Goal: Task Accomplishment & Management: Manage account settings

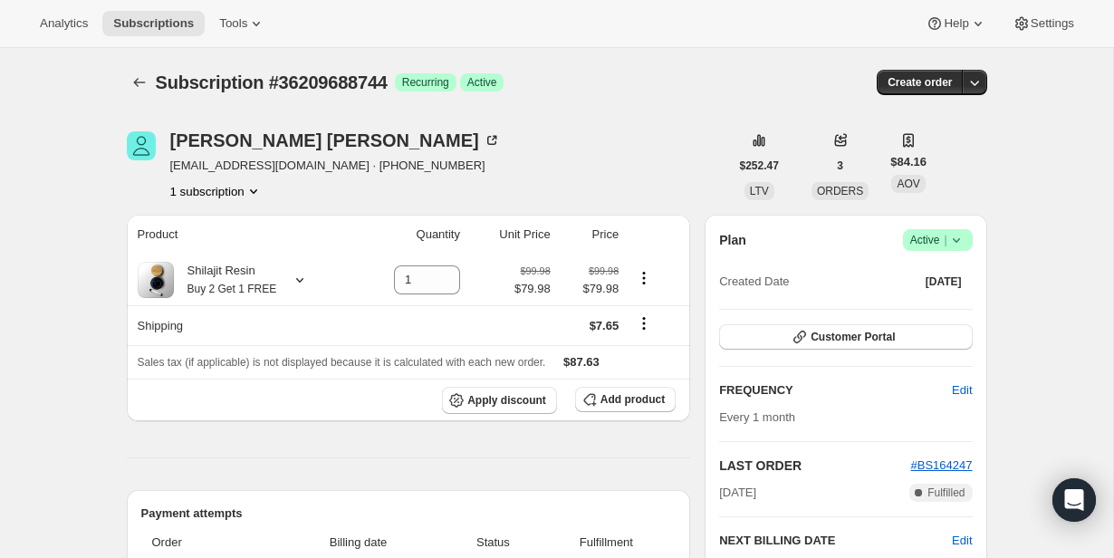
click at [957, 246] on icon at bounding box center [956, 240] width 18 height 18
click at [950, 296] on button "Cancel subscription" at bounding box center [932, 306] width 113 height 29
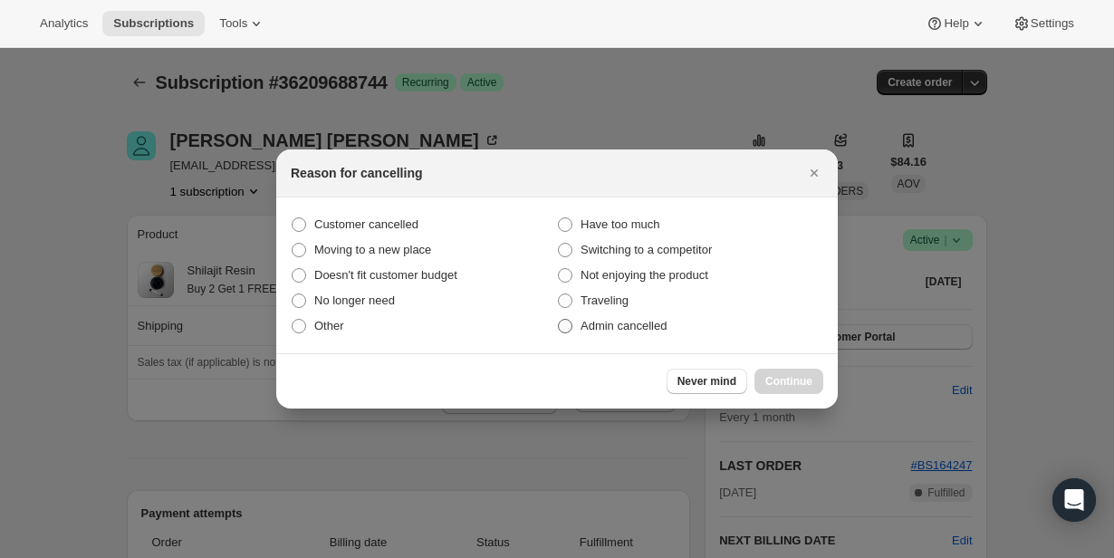
click at [597, 327] on span "Admin cancelled" at bounding box center [624, 326] width 86 height 14
click at [559, 320] on input "Admin cancelled" at bounding box center [558, 319] width 1 height 1
radio input "true"
click at [784, 366] on div "Never mind Continue" at bounding box center [557, 380] width 562 height 55
click at [784, 372] on button "Continue" at bounding box center [789, 381] width 69 height 25
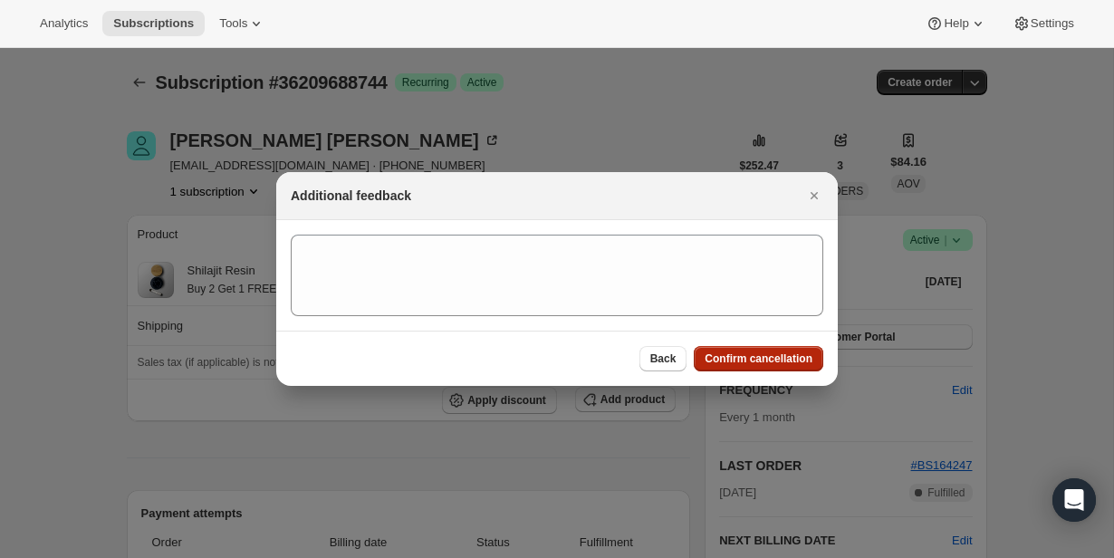
click at [784, 365] on span "Confirm cancellation" at bounding box center [759, 358] width 108 height 14
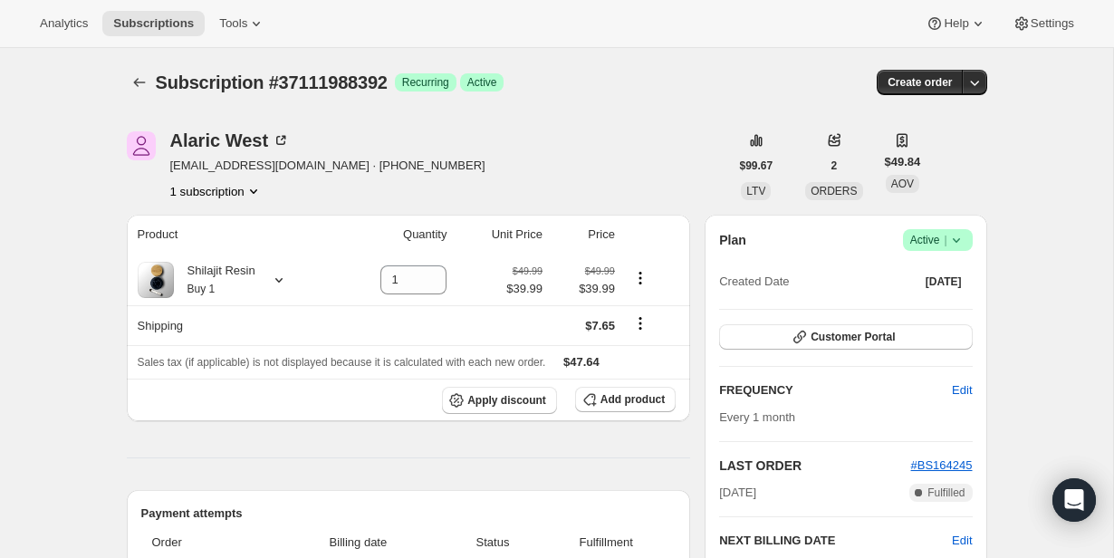
click at [954, 242] on icon at bounding box center [956, 240] width 18 height 18
click at [939, 304] on span "Cancel subscription" at bounding box center [932, 307] width 102 height 14
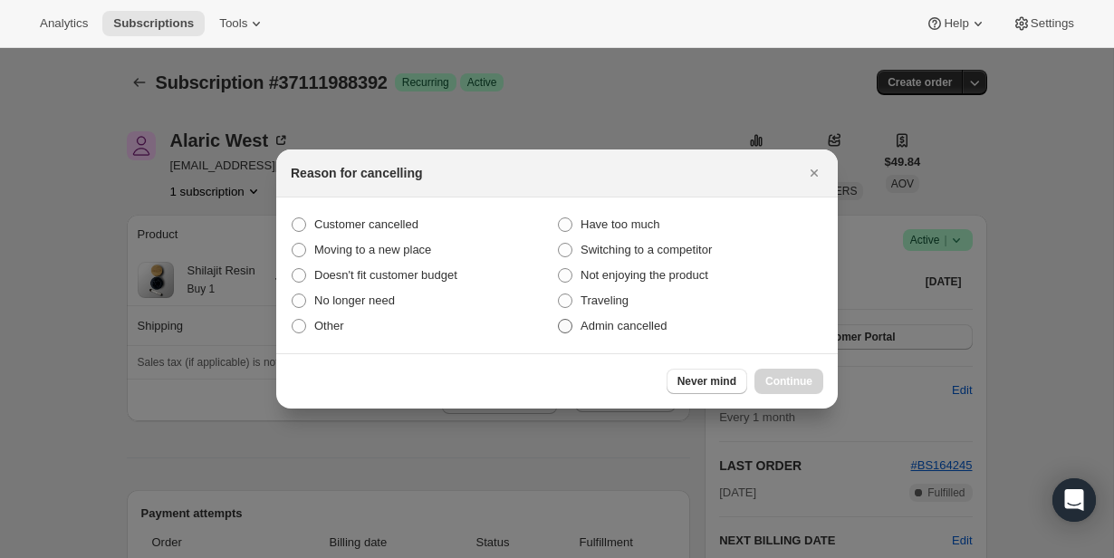
click at [620, 323] on span "Admin cancelled" at bounding box center [624, 326] width 86 height 14
click at [559, 320] on input "Admin cancelled" at bounding box center [558, 319] width 1 height 1
radio input "true"
click at [793, 380] on span "Continue" at bounding box center [788, 381] width 47 height 14
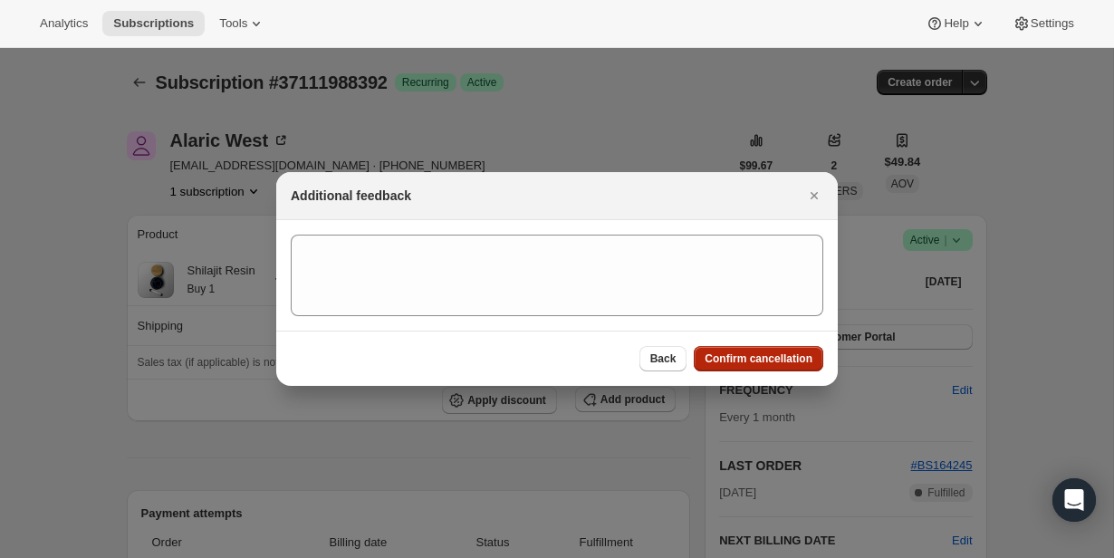
click at [788, 358] on span "Confirm cancellation" at bounding box center [759, 358] width 108 height 14
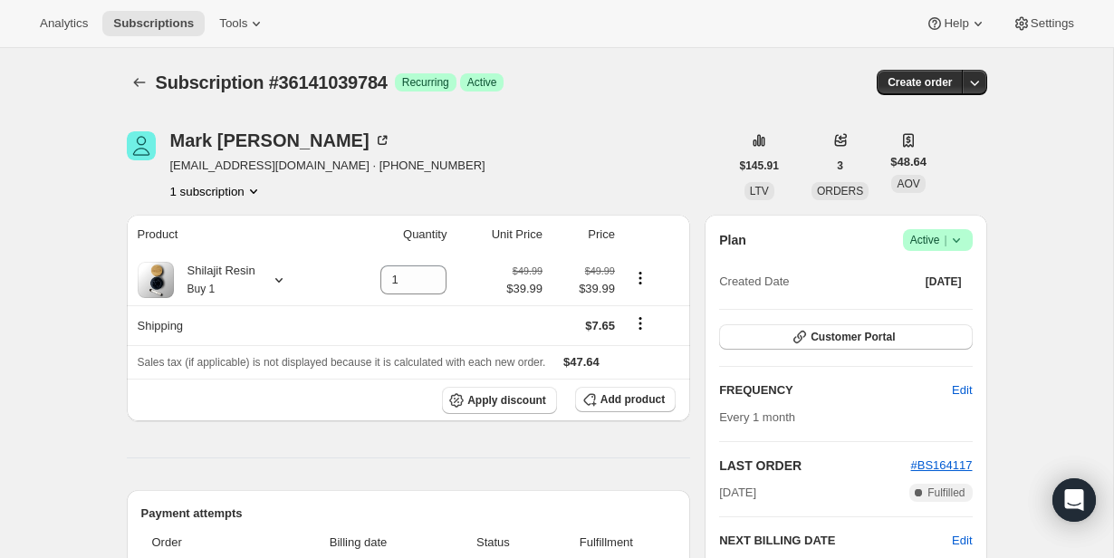
click at [962, 237] on icon at bounding box center [956, 240] width 18 height 18
click at [947, 295] on button "Cancel subscription" at bounding box center [932, 306] width 113 height 29
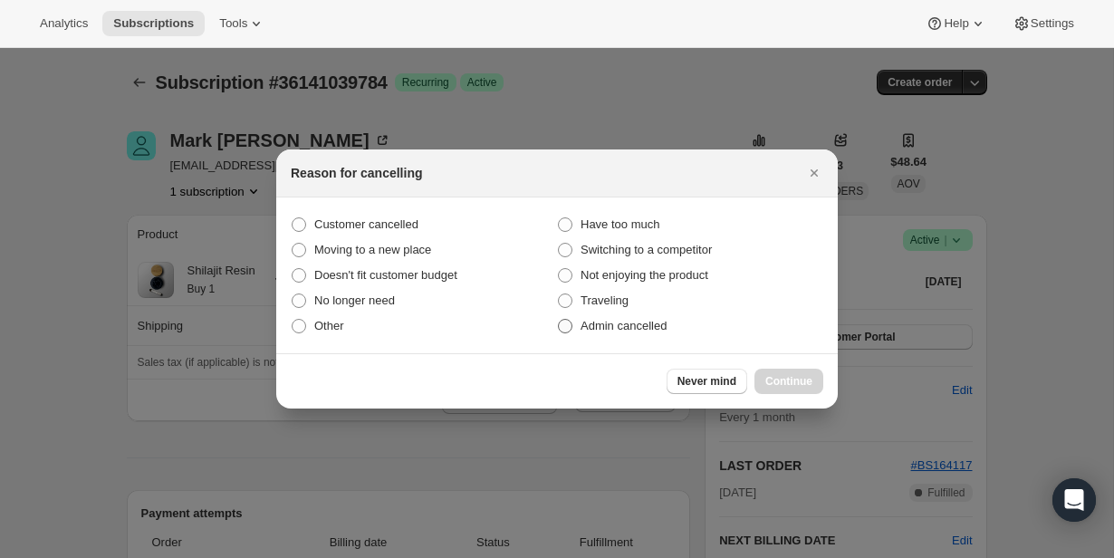
click at [661, 331] on span "Admin cancelled" at bounding box center [624, 326] width 86 height 14
click at [559, 320] on input "Admin cancelled" at bounding box center [558, 319] width 1 height 1
radio input "true"
click at [756, 380] on button "Continue" at bounding box center [789, 381] width 69 height 25
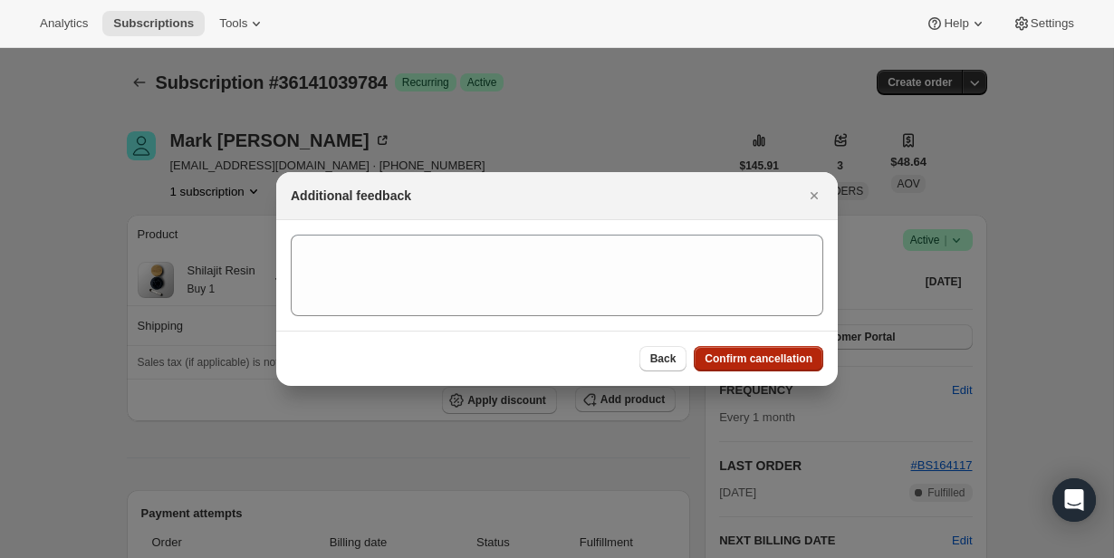
click at [755, 359] on span "Confirm cancellation" at bounding box center [759, 358] width 108 height 14
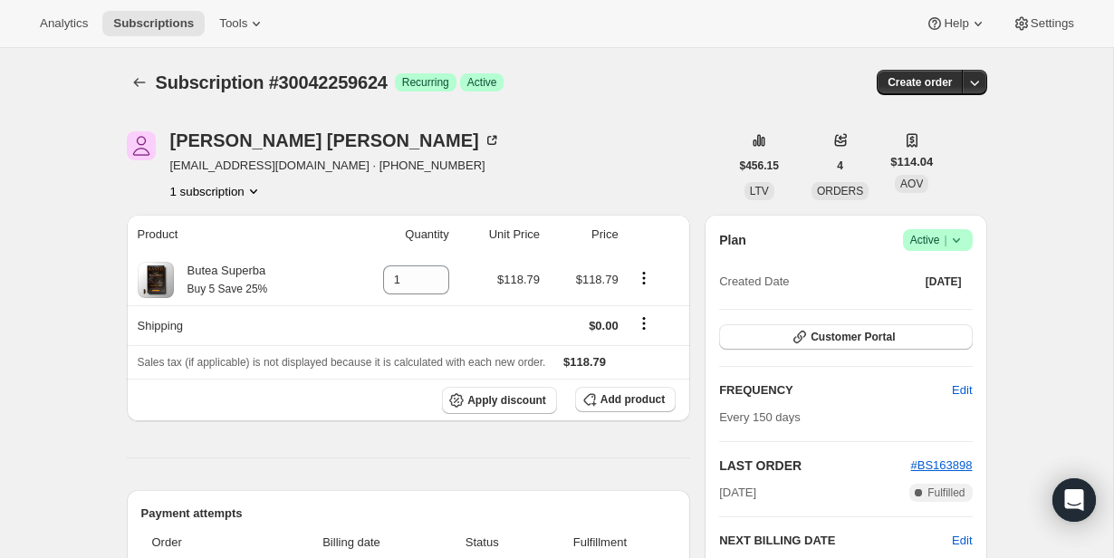
click at [952, 244] on icon at bounding box center [956, 240] width 18 height 18
click at [917, 301] on span "Cancel subscription" at bounding box center [932, 307] width 102 height 14
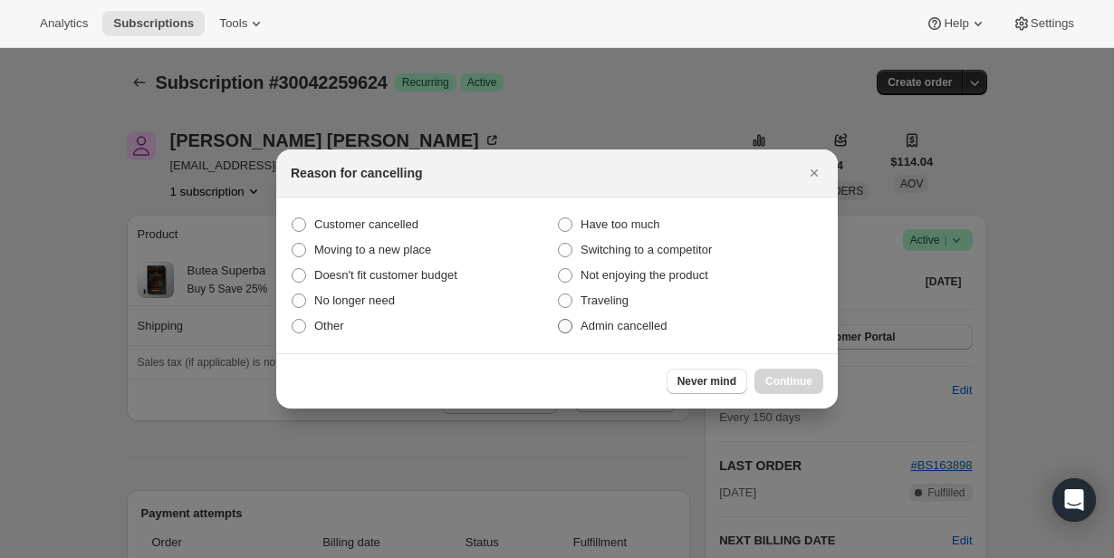
click at [619, 317] on span "Admin cancelled" at bounding box center [624, 326] width 86 height 18
click at [559, 319] on input "Admin cancelled" at bounding box center [558, 319] width 1 height 1
radio input "true"
click at [793, 377] on span "Continue" at bounding box center [788, 381] width 47 height 14
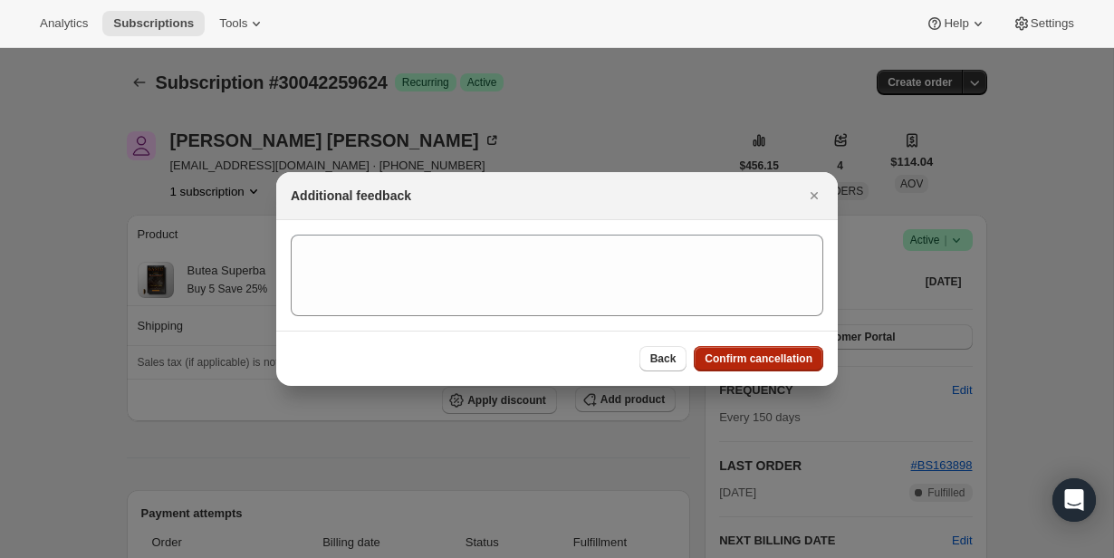
click at [790, 352] on span "Confirm cancellation" at bounding box center [759, 358] width 108 height 14
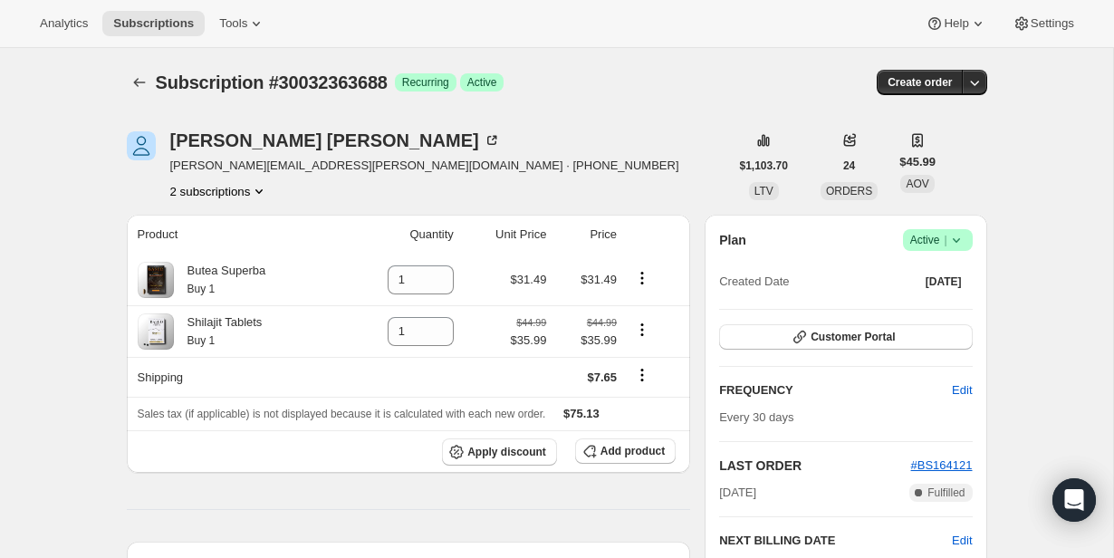
click at [955, 242] on icon at bounding box center [955, 240] width 7 height 5
click at [947, 285] on button "Pause subscription" at bounding box center [932, 275] width 113 height 29
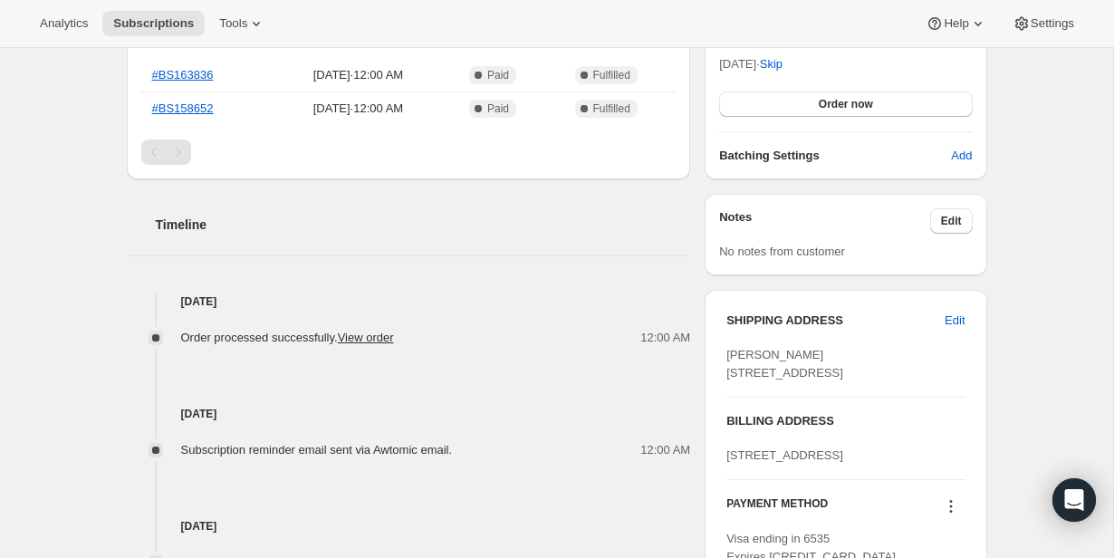
scroll to position [536, 0]
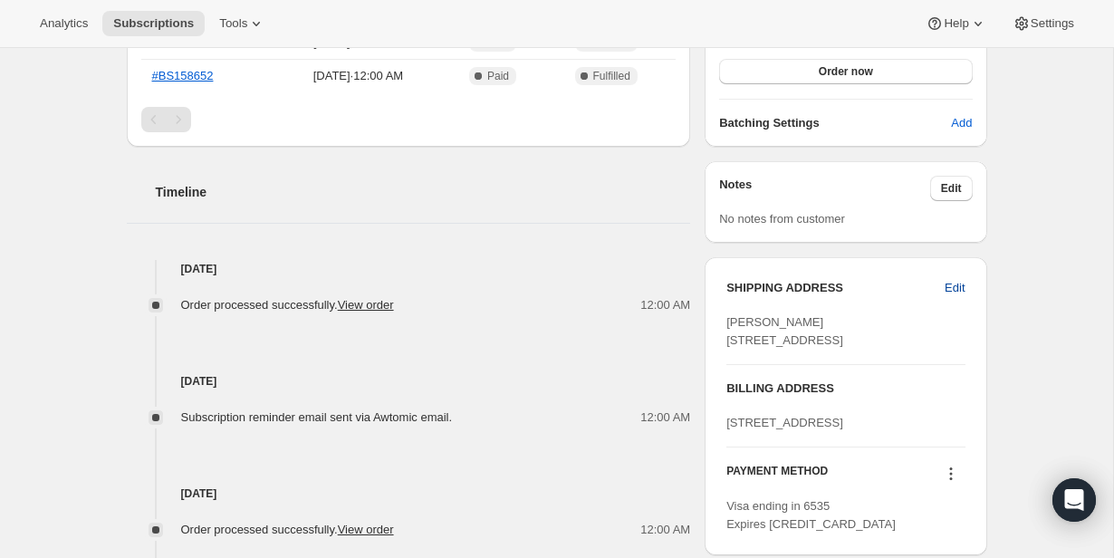
click at [952, 289] on span "Edit" at bounding box center [955, 288] width 20 height 18
select select "[GEOGRAPHIC_DATA]"
select select "CA"
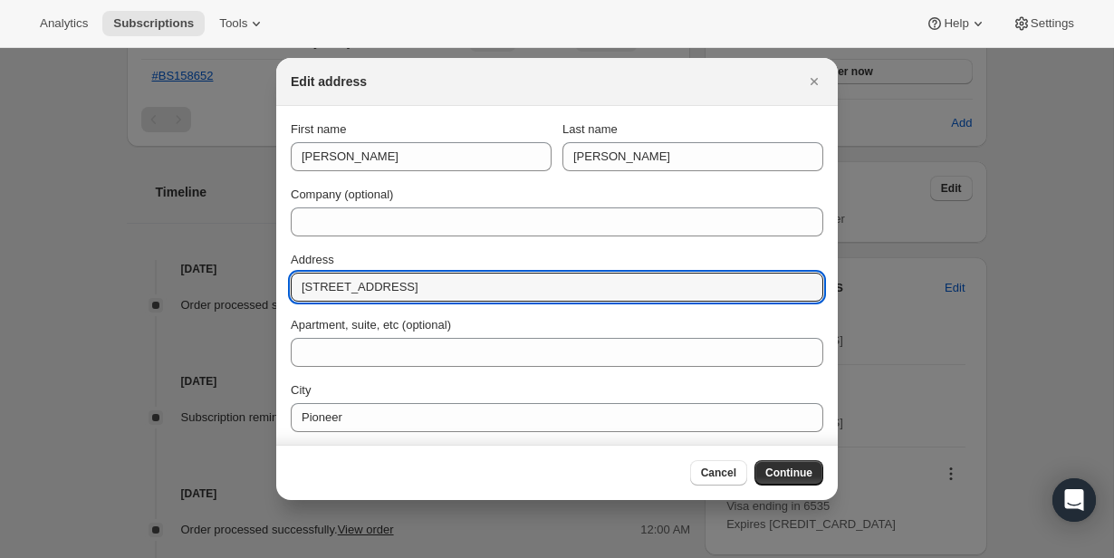
drag, startPoint x: 335, startPoint y: 286, endPoint x: 252, endPoint y: 286, distance: 83.3
paste input "9"
type input "[STREET_ADDRESS]"
click at [801, 479] on span "Continue" at bounding box center [788, 473] width 47 height 14
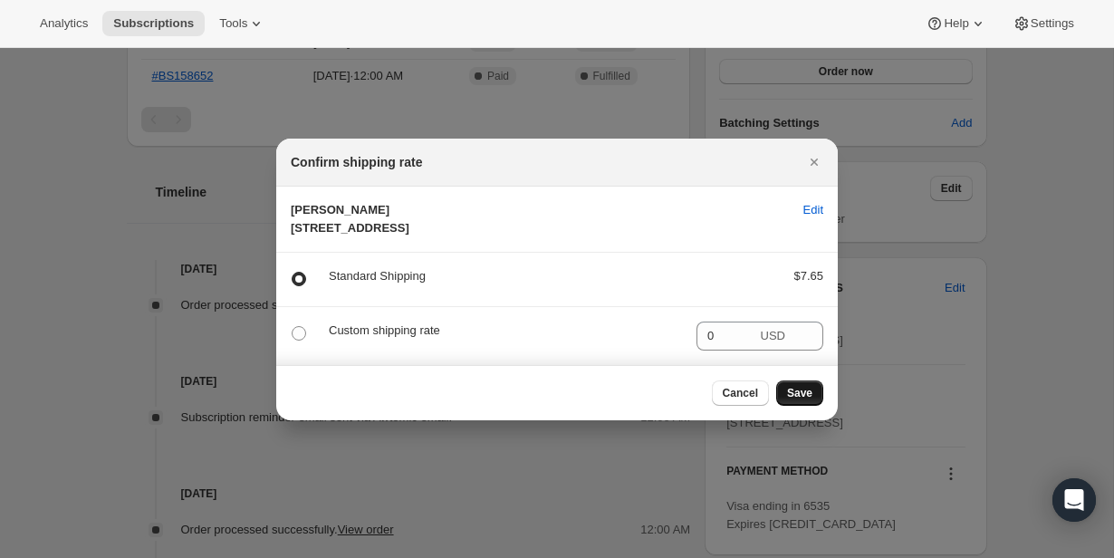
click at [796, 398] on button "Save" at bounding box center [799, 392] width 47 height 25
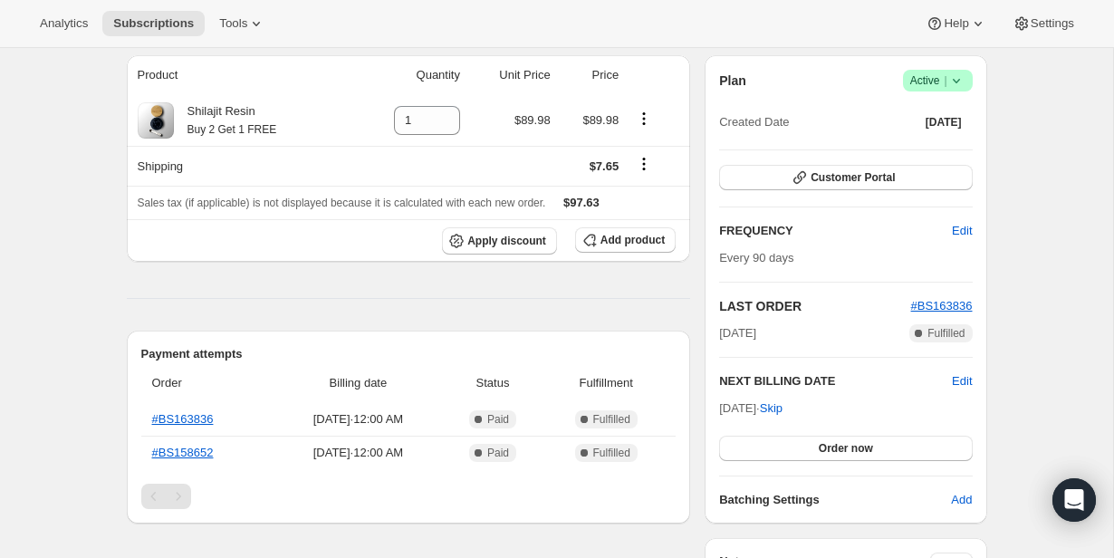
scroll to position [0, 0]
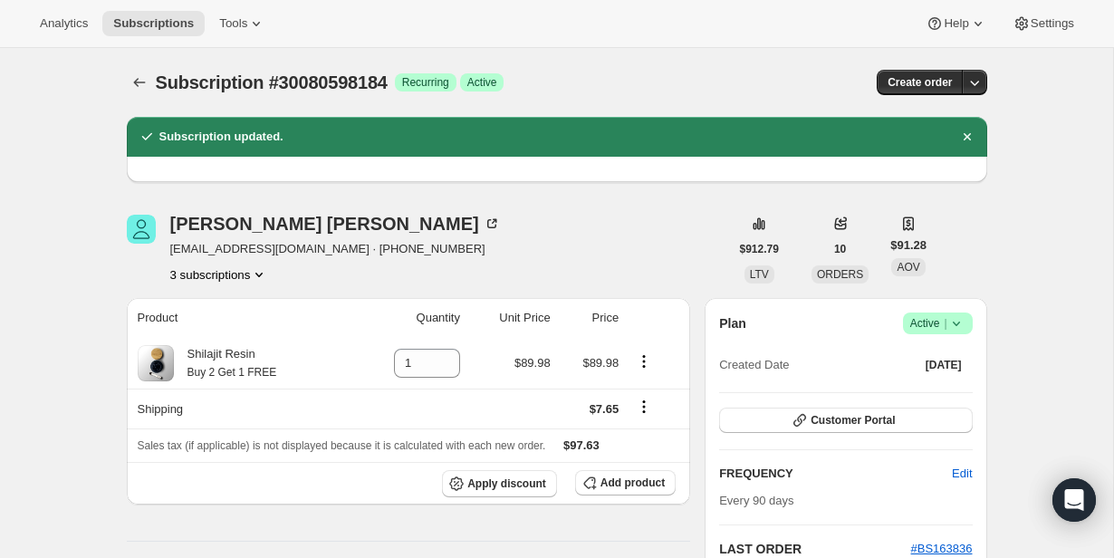
click at [236, 270] on button "3 subscriptions" at bounding box center [219, 274] width 99 height 18
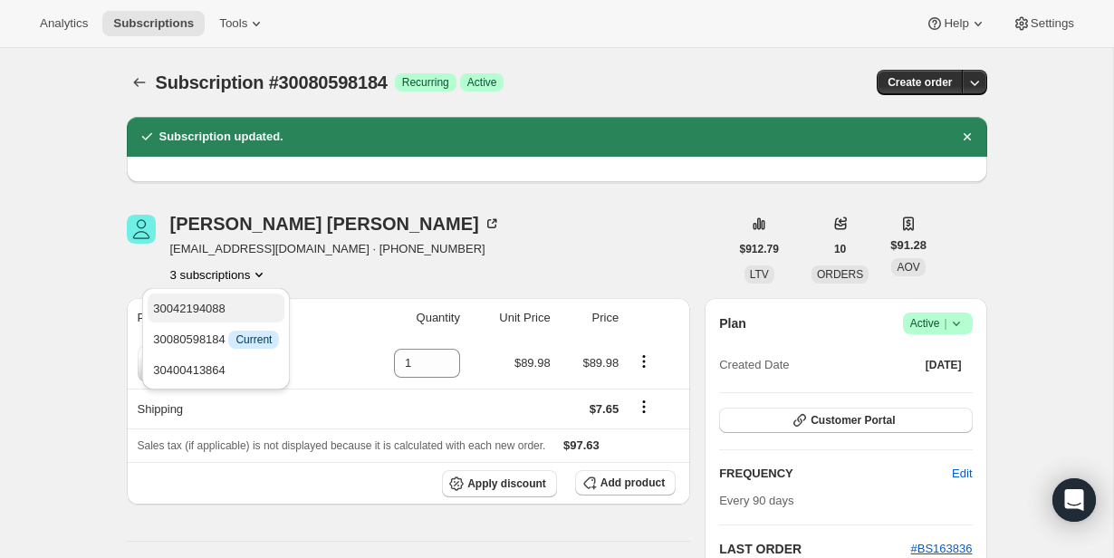
click at [240, 309] on span "30042194088" at bounding box center [216, 309] width 126 height 18
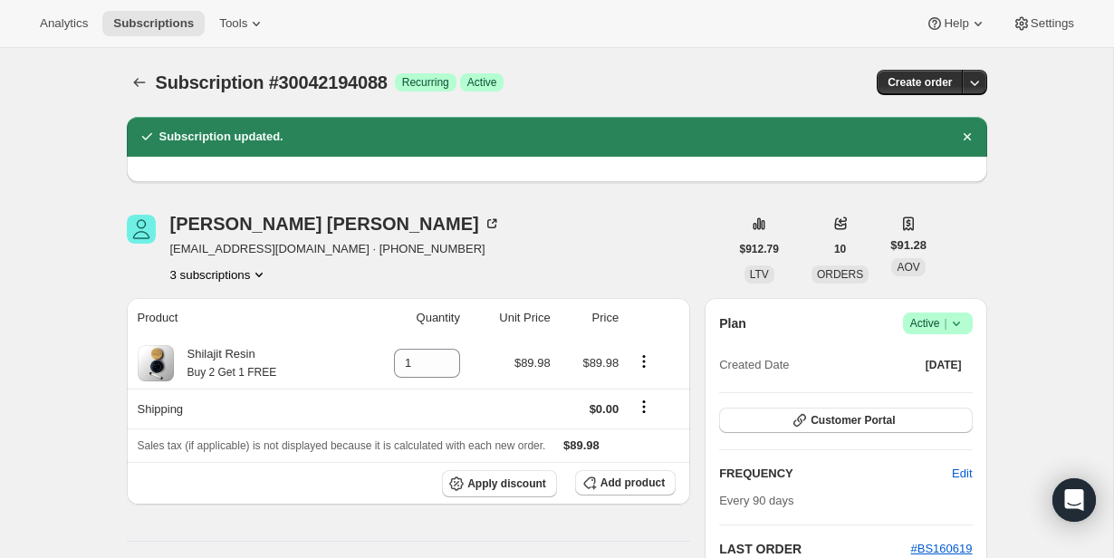
click at [220, 282] on button "3 subscriptions" at bounding box center [219, 274] width 99 height 18
click at [222, 359] on button "30400413864" at bounding box center [216, 369] width 137 height 29
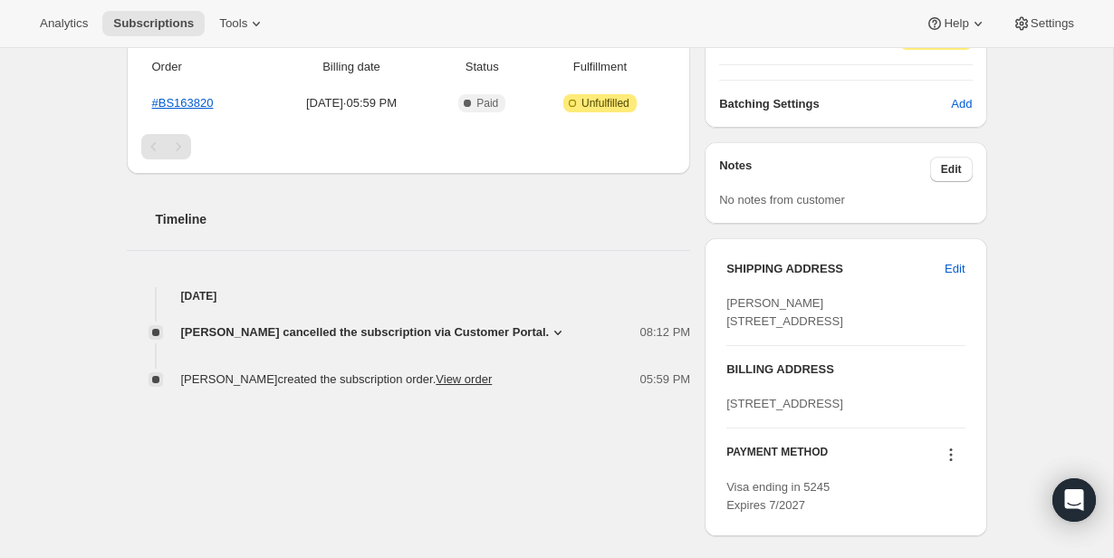
scroll to position [479, 0]
